Goal: Find specific page/section: Find specific page/section

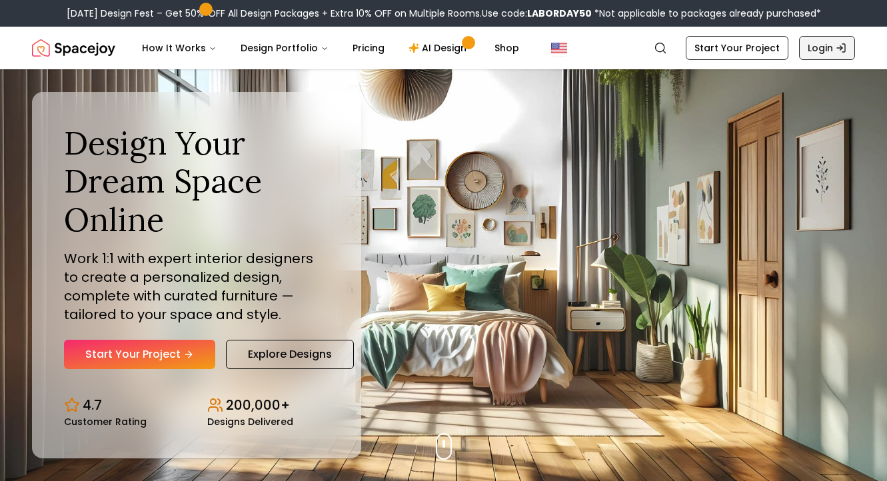
click at [832, 47] on link "Login" at bounding box center [827, 48] width 56 height 24
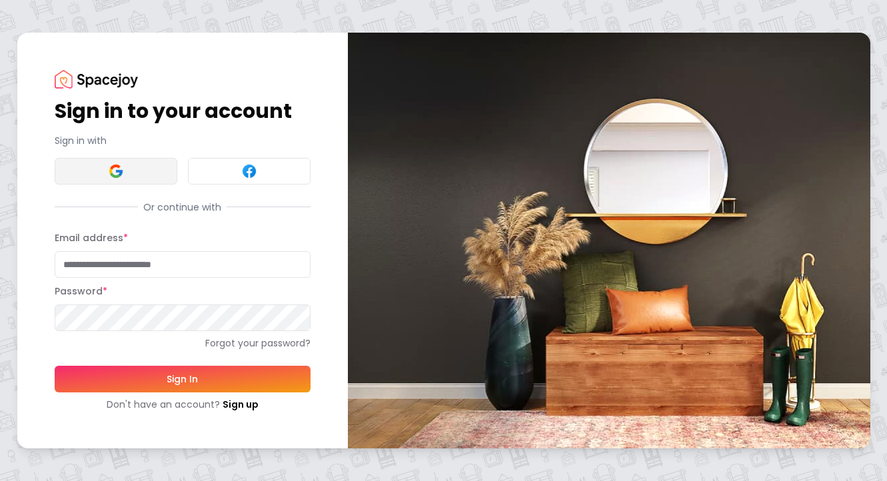
click at [134, 173] on button at bounding box center [116, 171] width 123 height 27
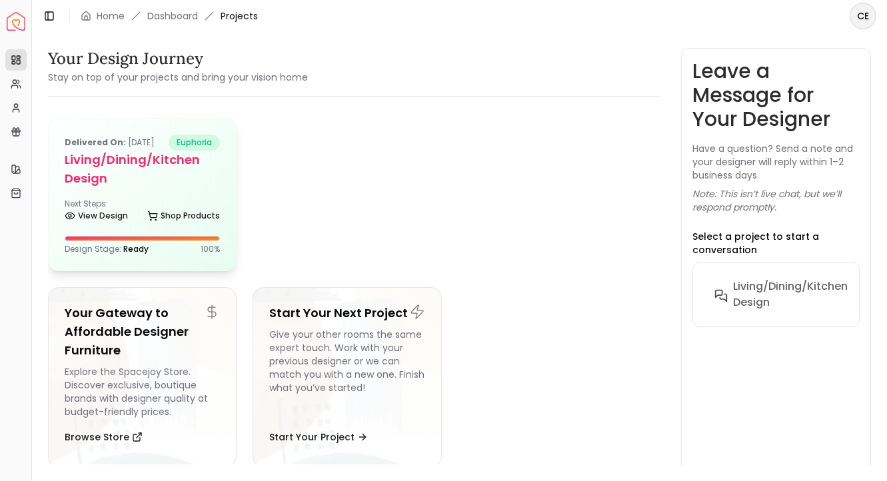
click at [117, 201] on div "Next Steps: View Design Shop Products" at bounding box center [142, 212] width 155 height 27
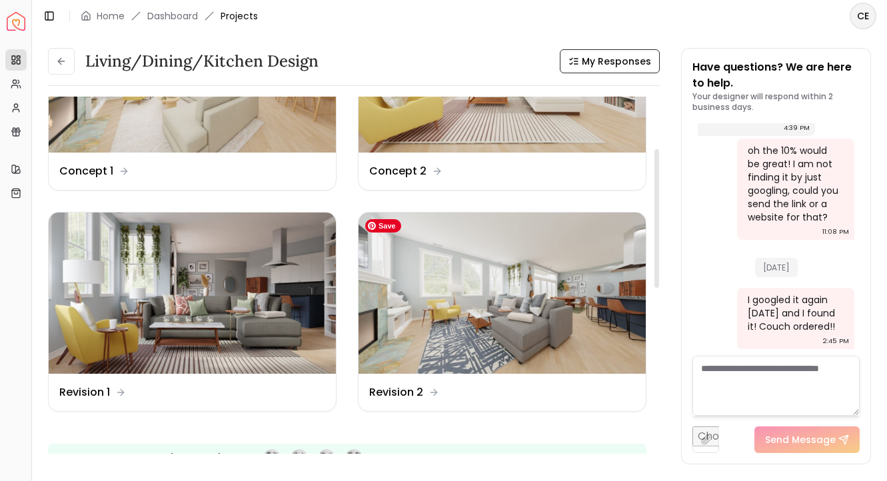
scroll to position [149, 0]
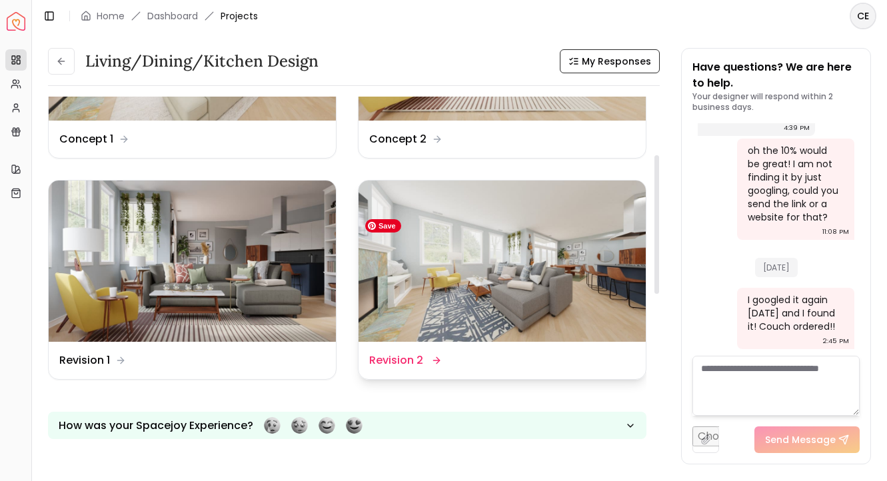
click at [437, 311] on img at bounding box center [502, 262] width 287 height 162
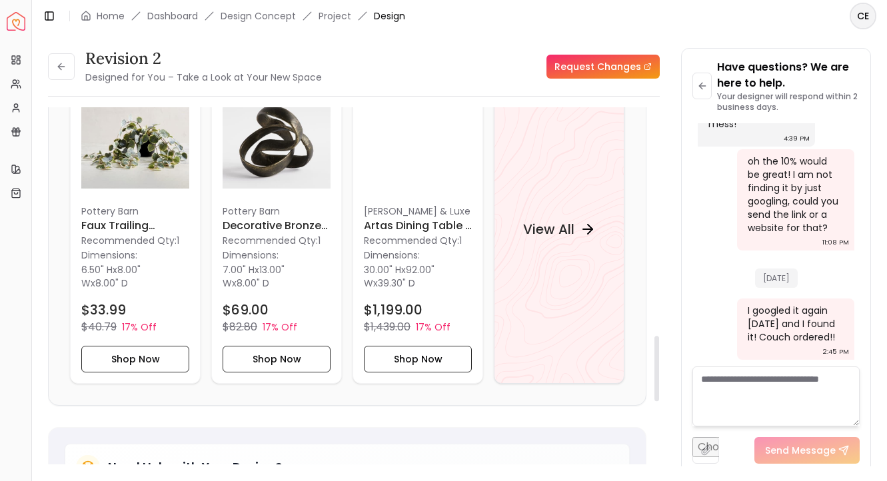
scroll to position [1246, 0]
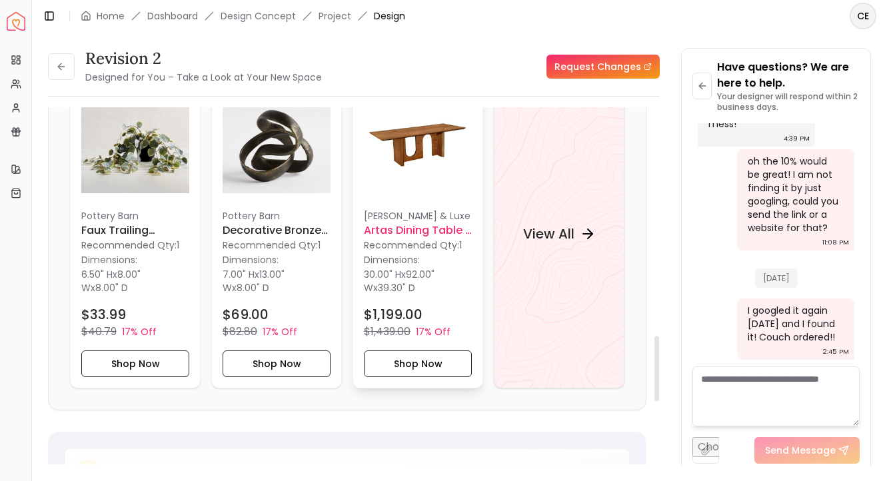
click at [400, 213] on p "Luna & Luxe" at bounding box center [418, 215] width 108 height 13
click at [575, 263] on div "View All" at bounding box center [559, 233] width 131 height 309
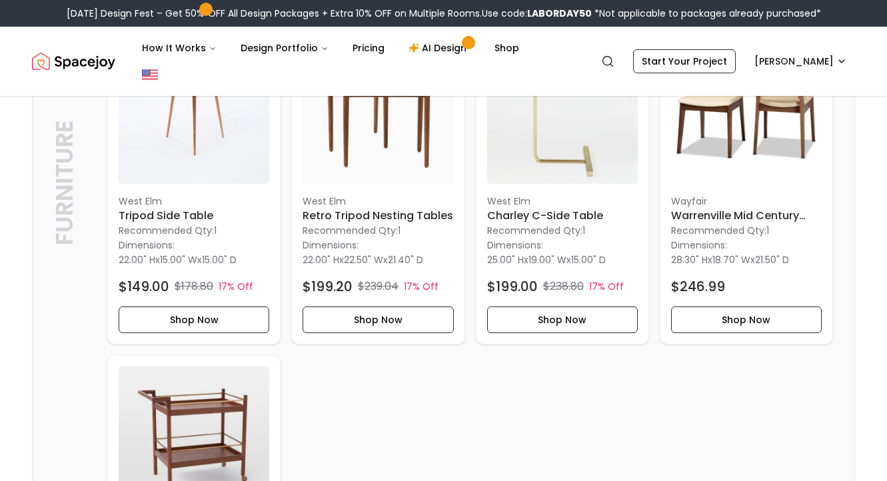
scroll to position [1910, 0]
